Goal: Find specific page/section: Locate item on page

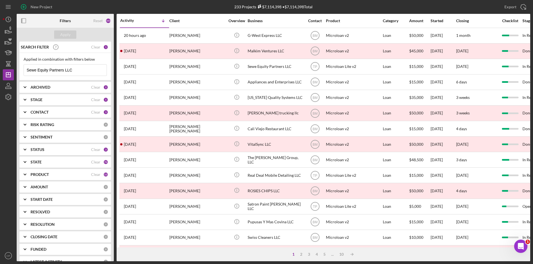
drag, startPoint x: 86, startPoint y: 71, endPoint x: 0, endPoint y: 71, distance: 86.3
click at [0, 71] on div "New Project 233 Projects $7,114,398 • $7,114,398 Total Sewe Equity Partners LLC…" at bounding box center [266, 132] width 533 height 264
paste input "[PERSON_NAME]"
click at [67, 34] on div "Apply" at bounding box center [65, 35] width 10 height 8
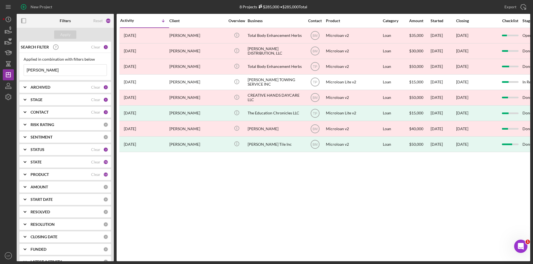
click at [0, 75] on div "New Project 8 Projects $285,000 • $285,000 Total Sewe Equity Partners LLC Expor…" at bounding box center [266, 132] width 533 height 264
paste input "CA's Cleaning Services"
type input "CA's Cleaning Services"
click at [66, 37] on div "Apply" at bounding box center [65, 35] width 10 height 8
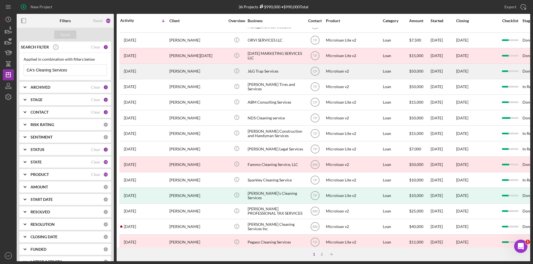
scroll to position [176, 0]
